Goal: Task Accomplishment & Management: Manage account settings

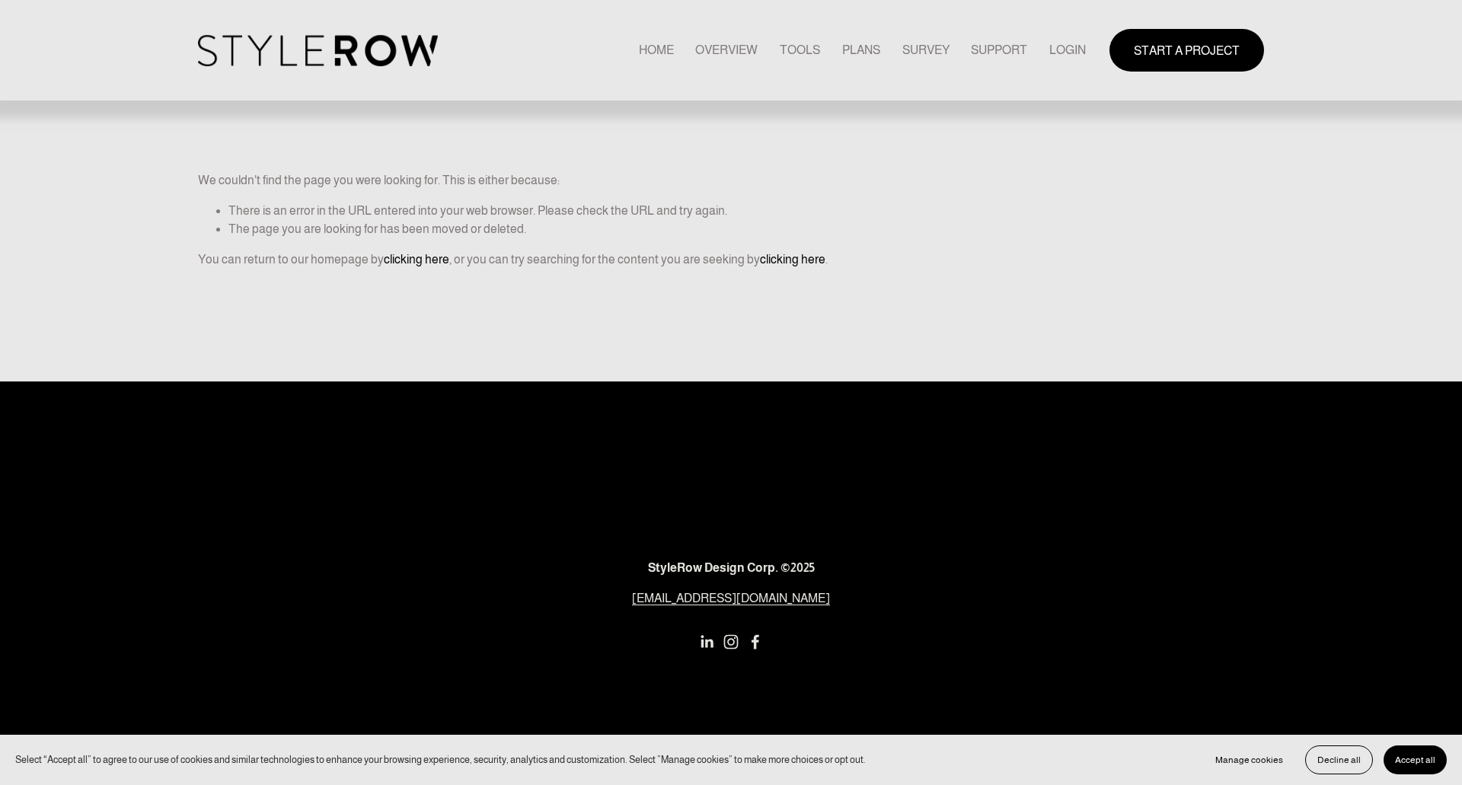
click at [1078, 46] on link "LOGIN" at bounding box center [1068, 50] width 37 height 21
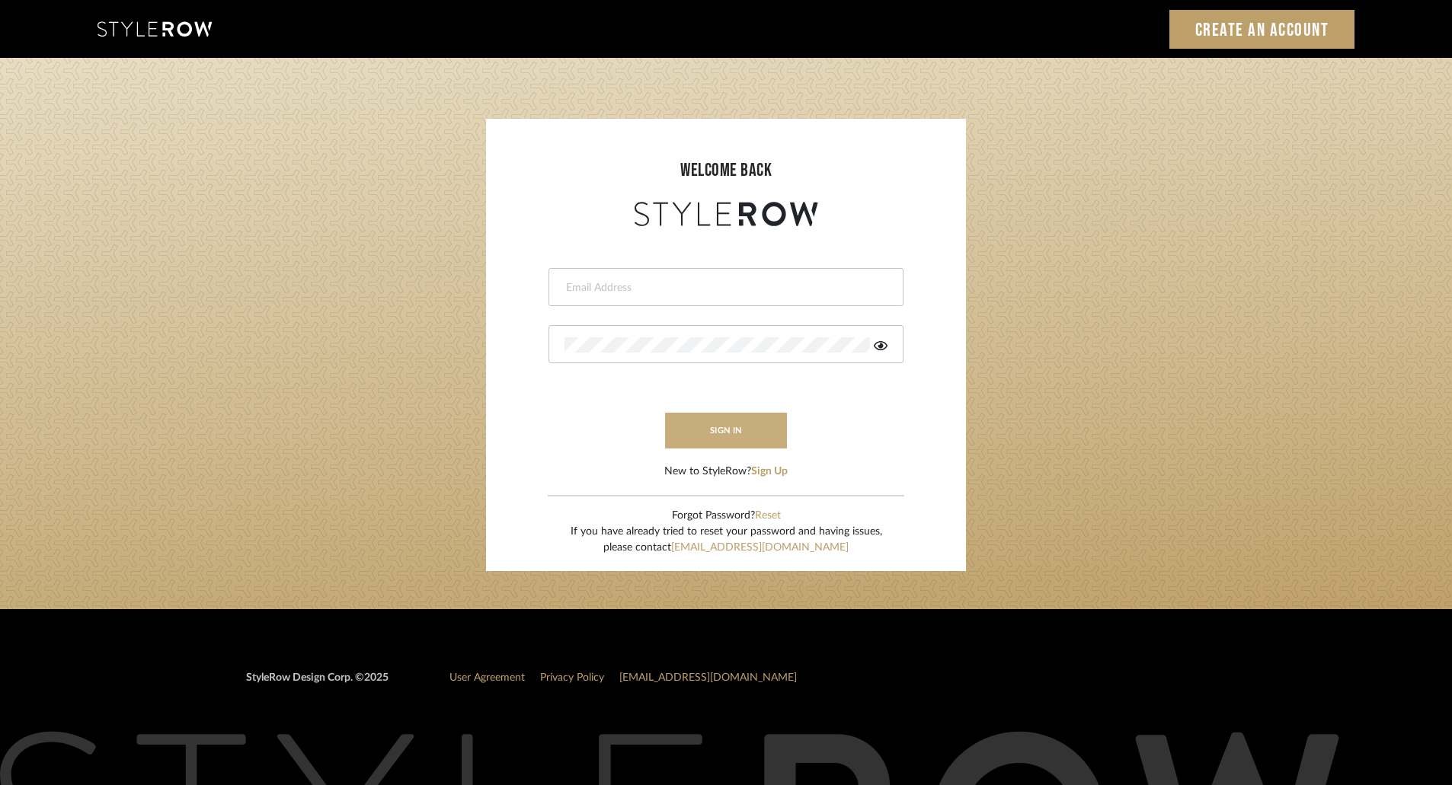
type input "[EMAIL_ADDRESS][DOMAIN_NAME]"
click at [747, 433] on button "sign in" at bounding box center [726, 431] width 122 height 36
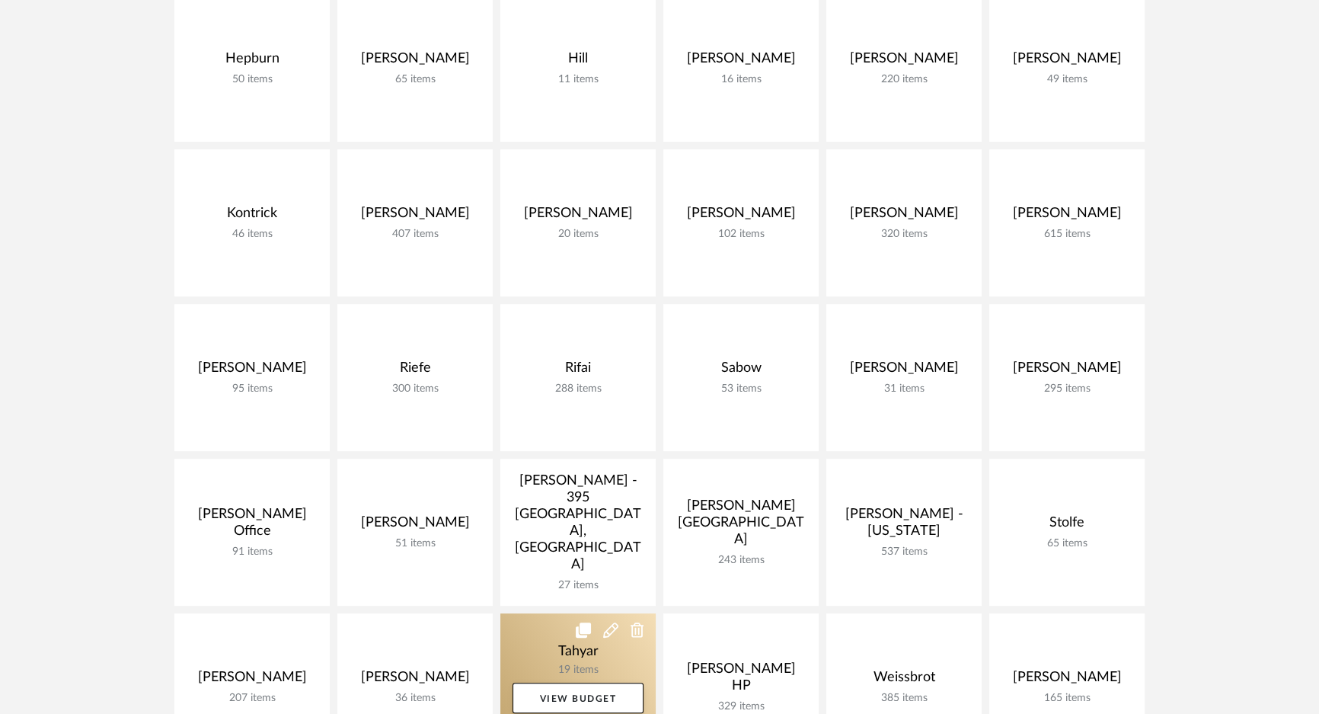
scroll to position [969, 0]
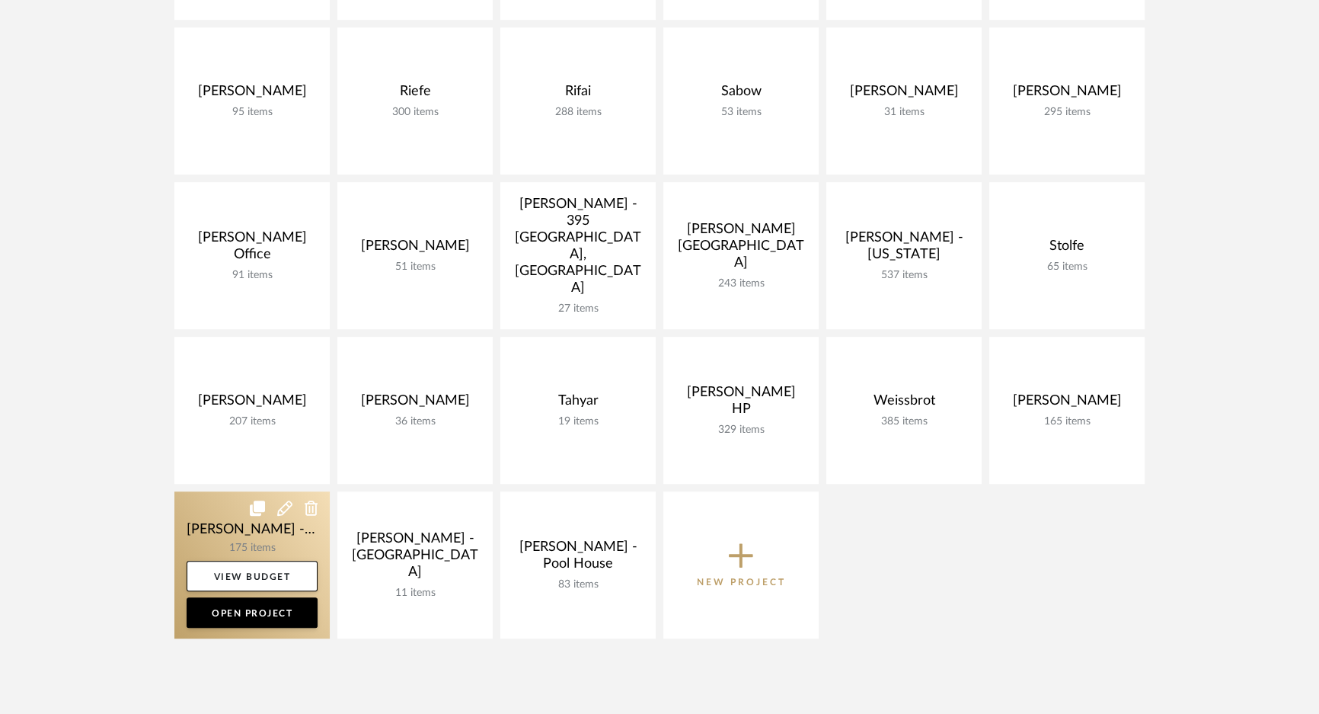
click at [276, 535] on link at bounding box center [251, 564] width 155 height 147
